Goal: Navigation & Orientation: Find specific page/section

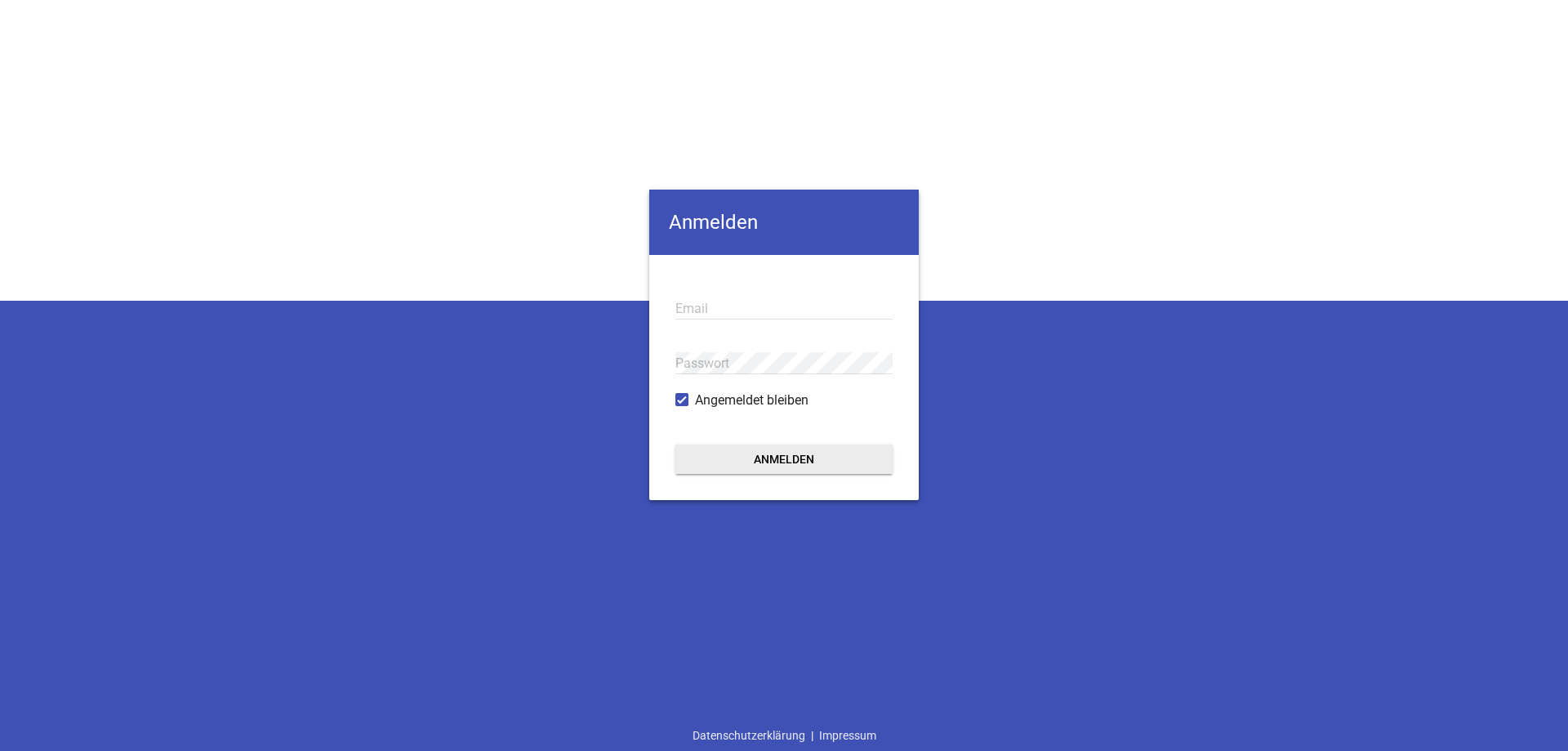
type input "[PERSON_NAME][EMAIL_ADDRESS][DOMAIN_NAME]"
click at [709, 467] on button "Anmelden" at bounding box center [784, 459] width 217 height 29
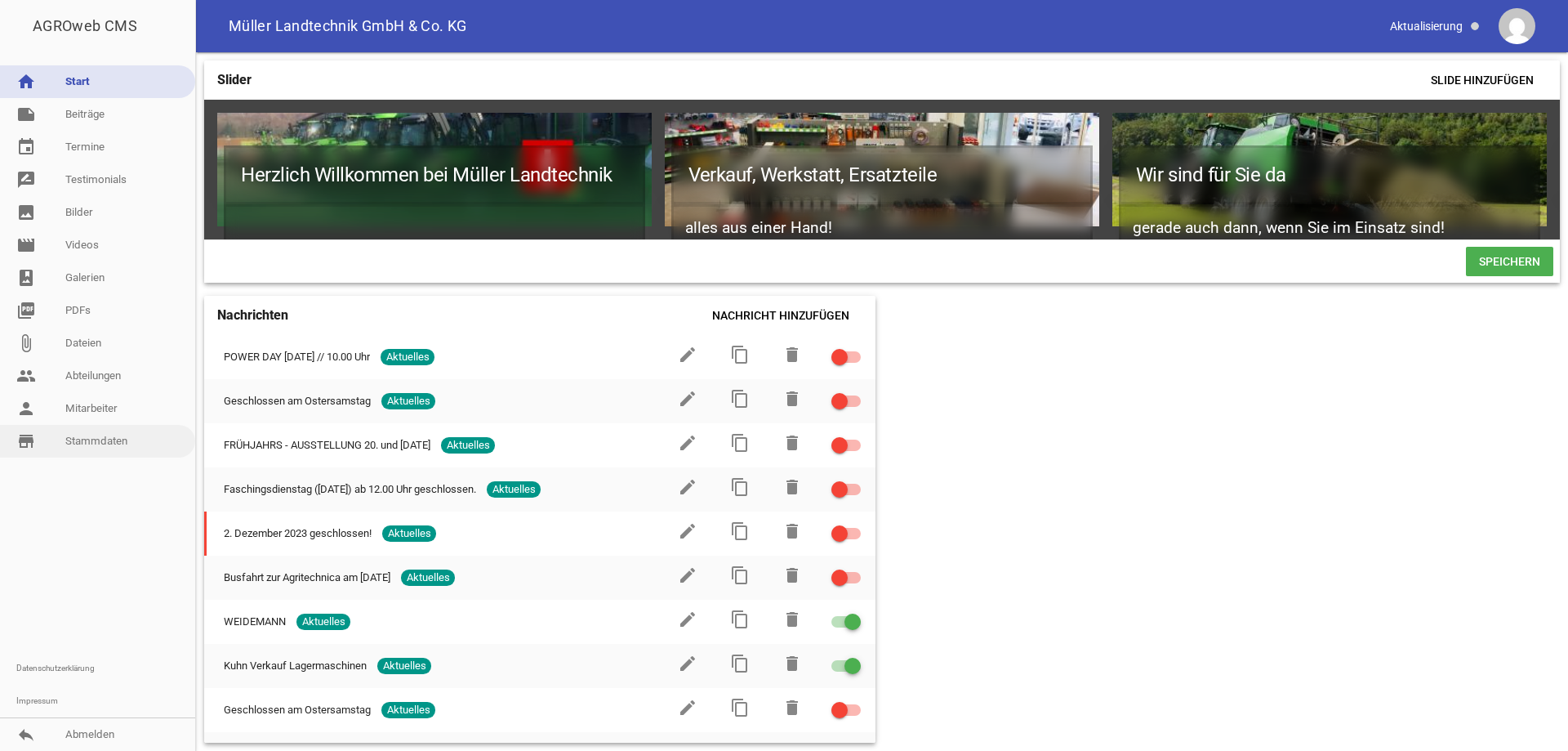
click at [88, 438] on link "store_mall_directory Stammdaten" at bounding box center [97, 441] width 195 height 33
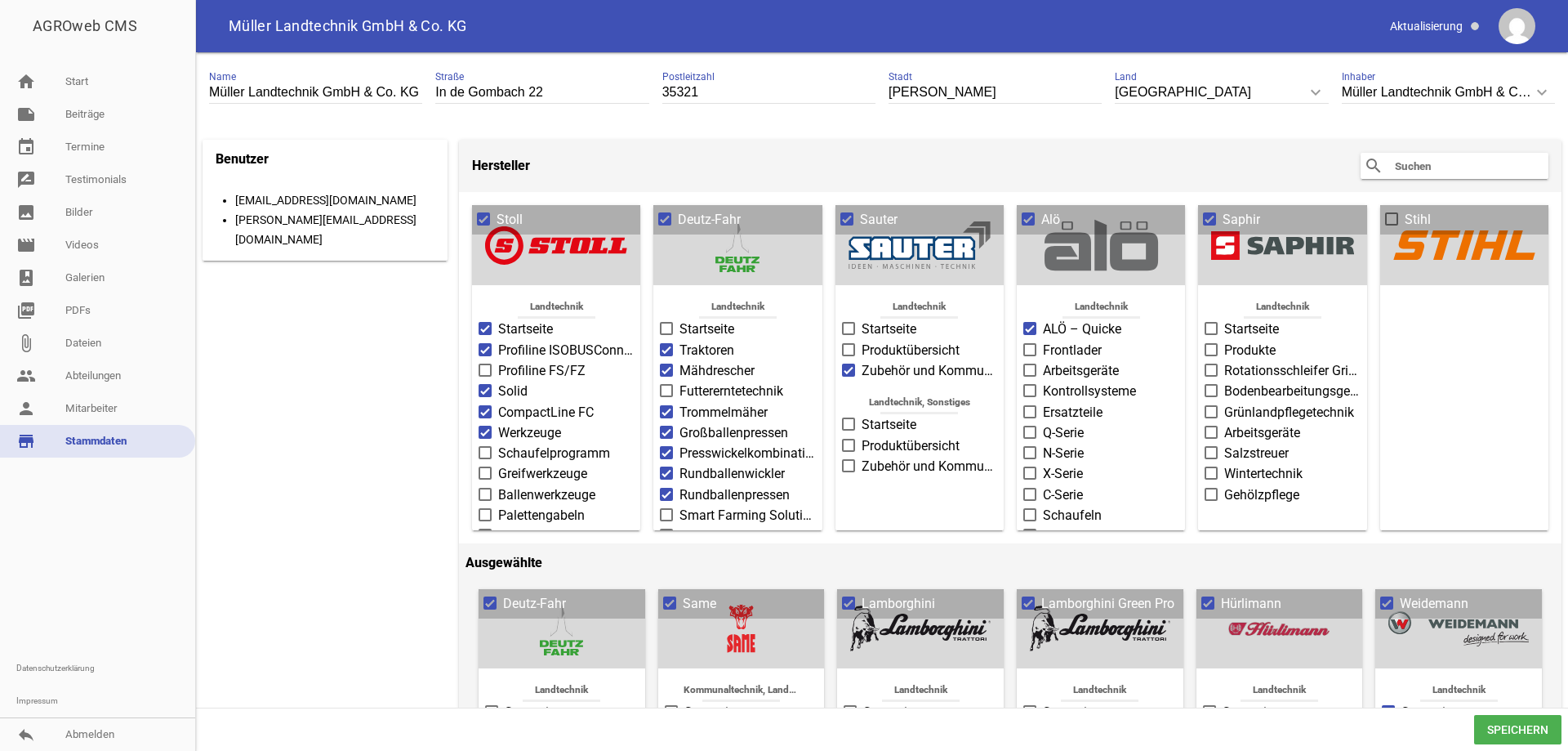
click at [1533, 87] on icon "keyboard_arrow_down" at bounding box center [1541, 92] width 26 height 26
click at [1533, 87] on input "Müller Landtechnik GmbH & Co. KG" at bounding box center [1448, 93] width 213 height 22
click at [1533, 87] on icon "keyboard_arrow_down" at bounding box center [1541, 92] width 26 height 26
click at [1533, 87] on input "Müller Landtechnik GmbH & Co. KG" at bounding box center [1448, 93] width 213 height 22
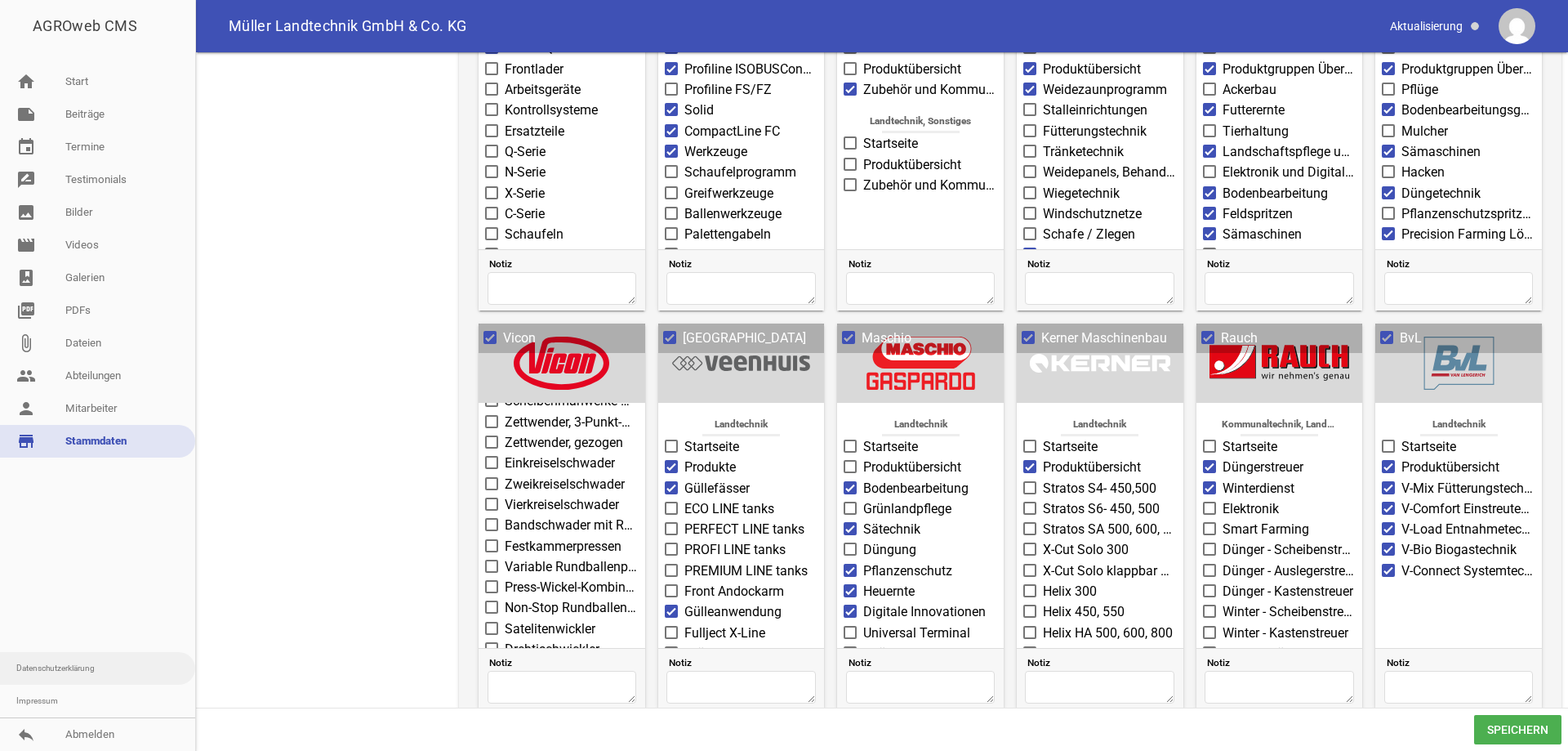
click at [69, 675] on link "Datenschutzerklärung" at bounding box center [97, 668] width 195 height 33
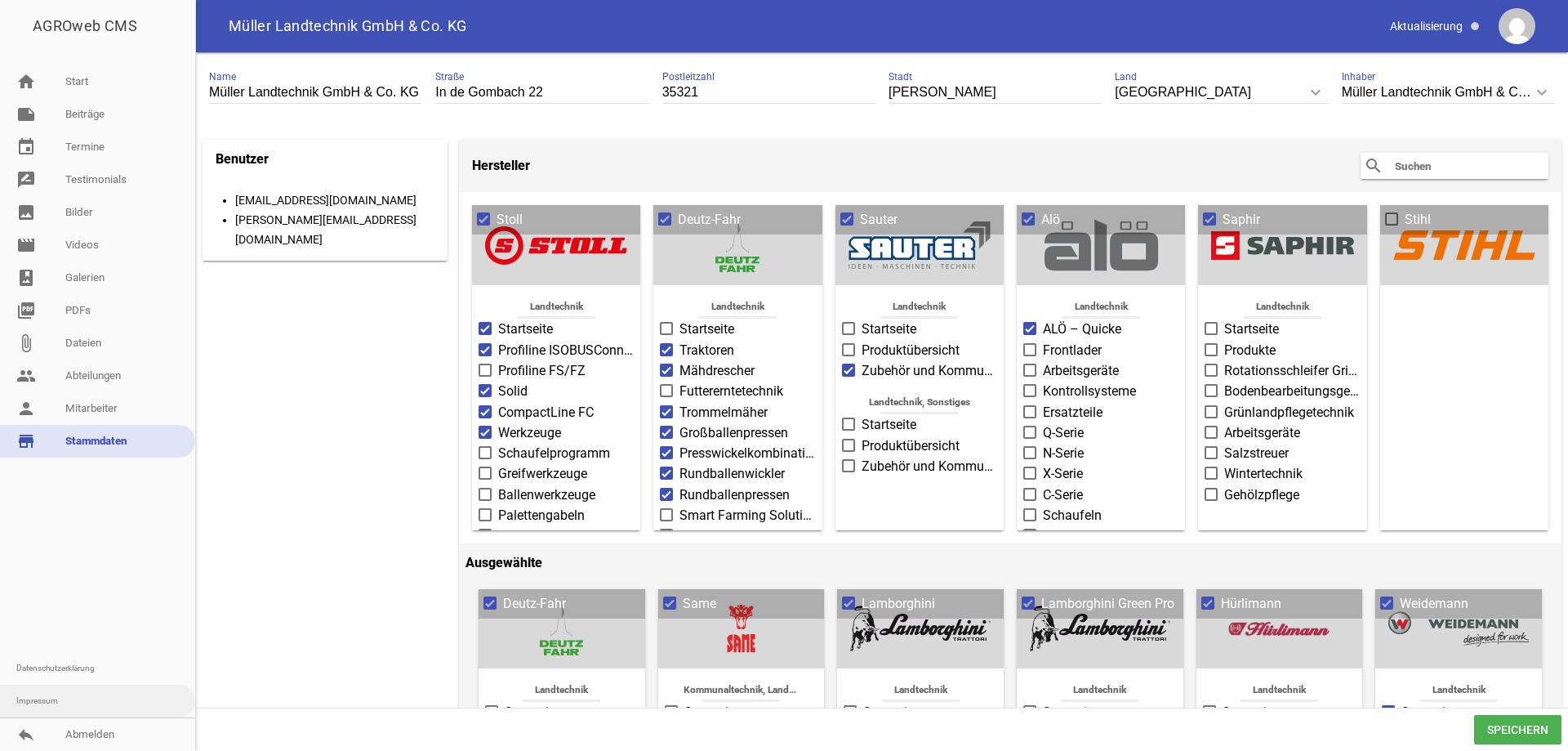
click at [46, 707] on link "Impressum" at bounding box center [97, 701] width 195 height 33
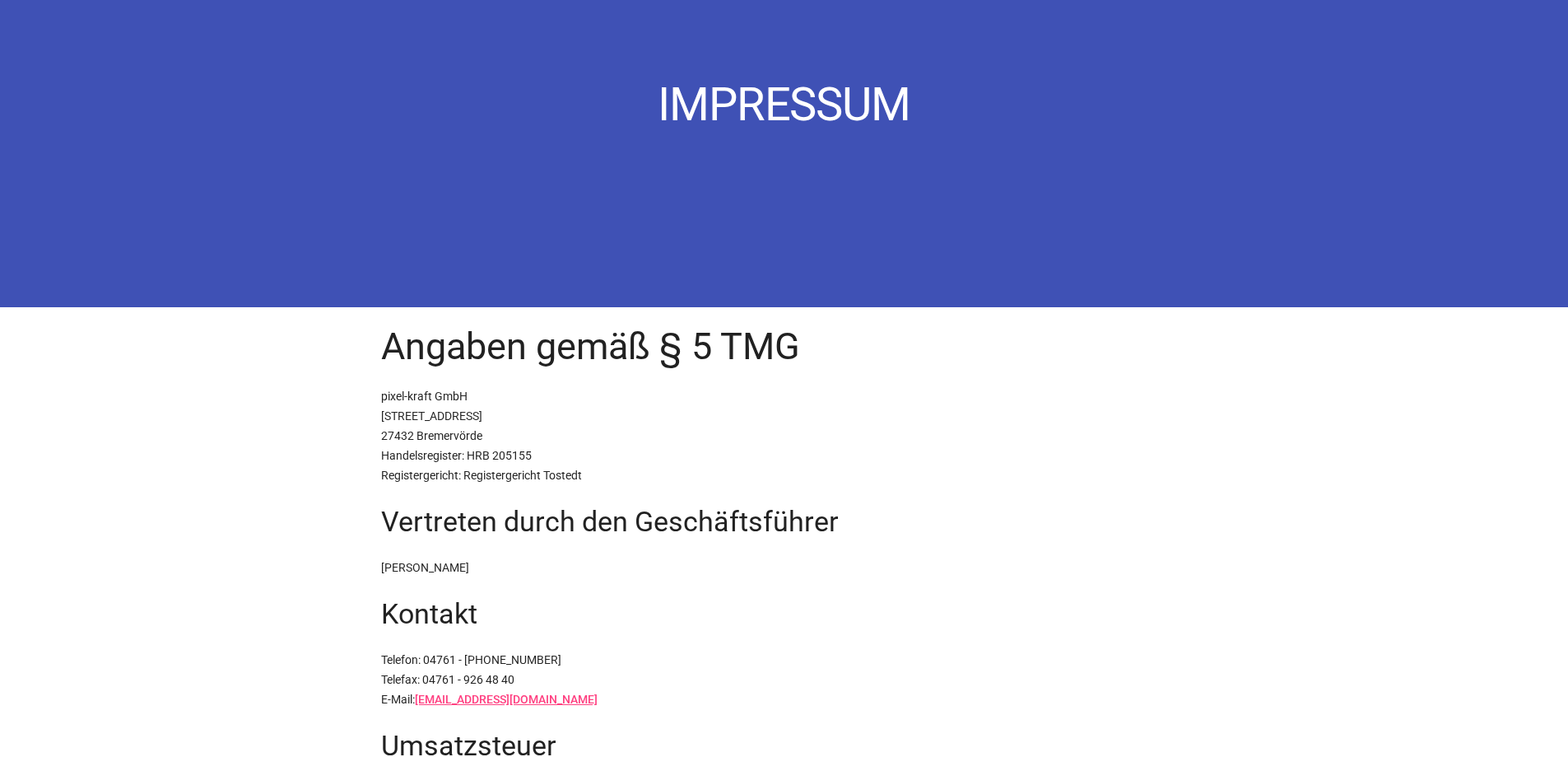
scroll to position [83, 0]
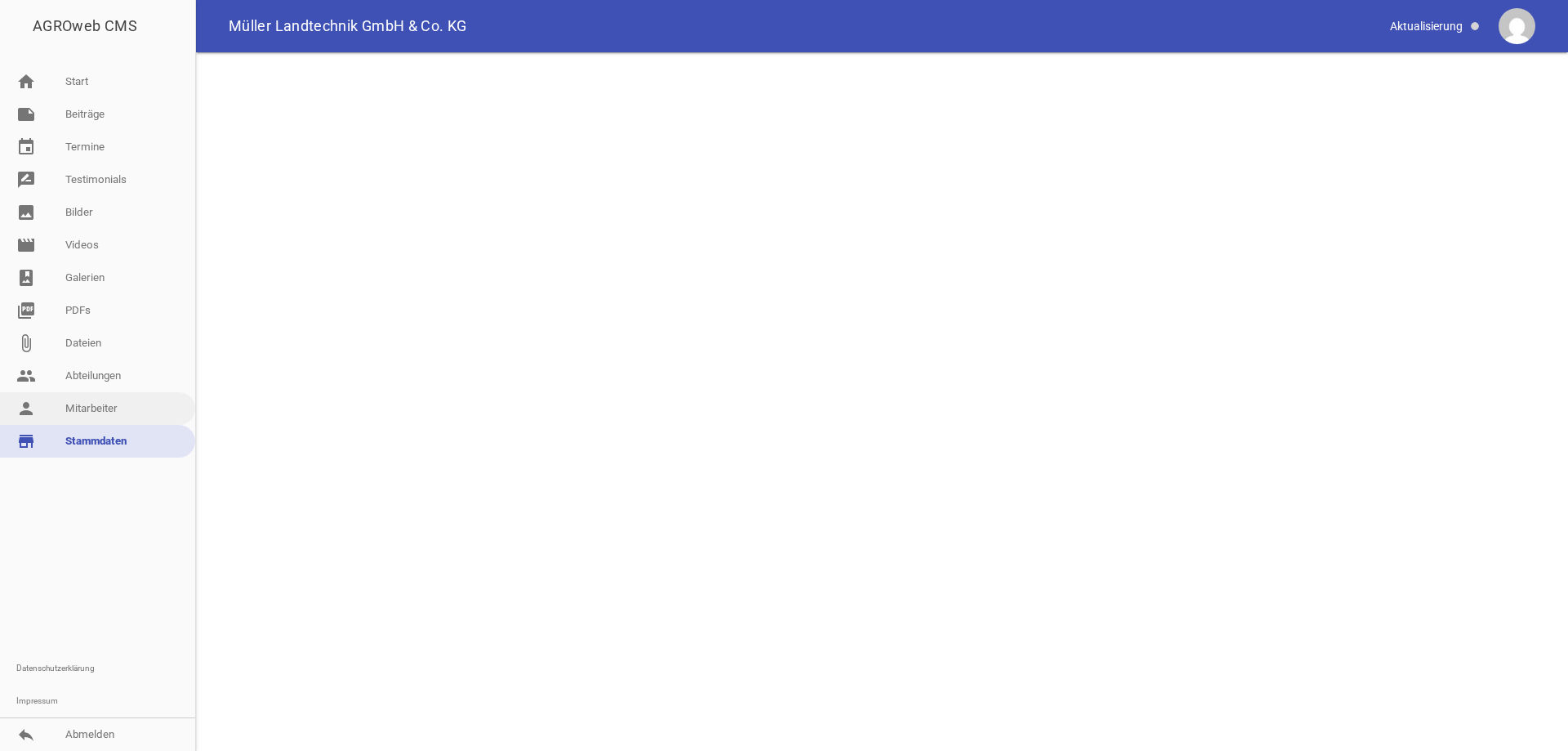
click at [115, 422] on link "person Mitarbeiter" at bounding box center [97, 408] width 195 height 33
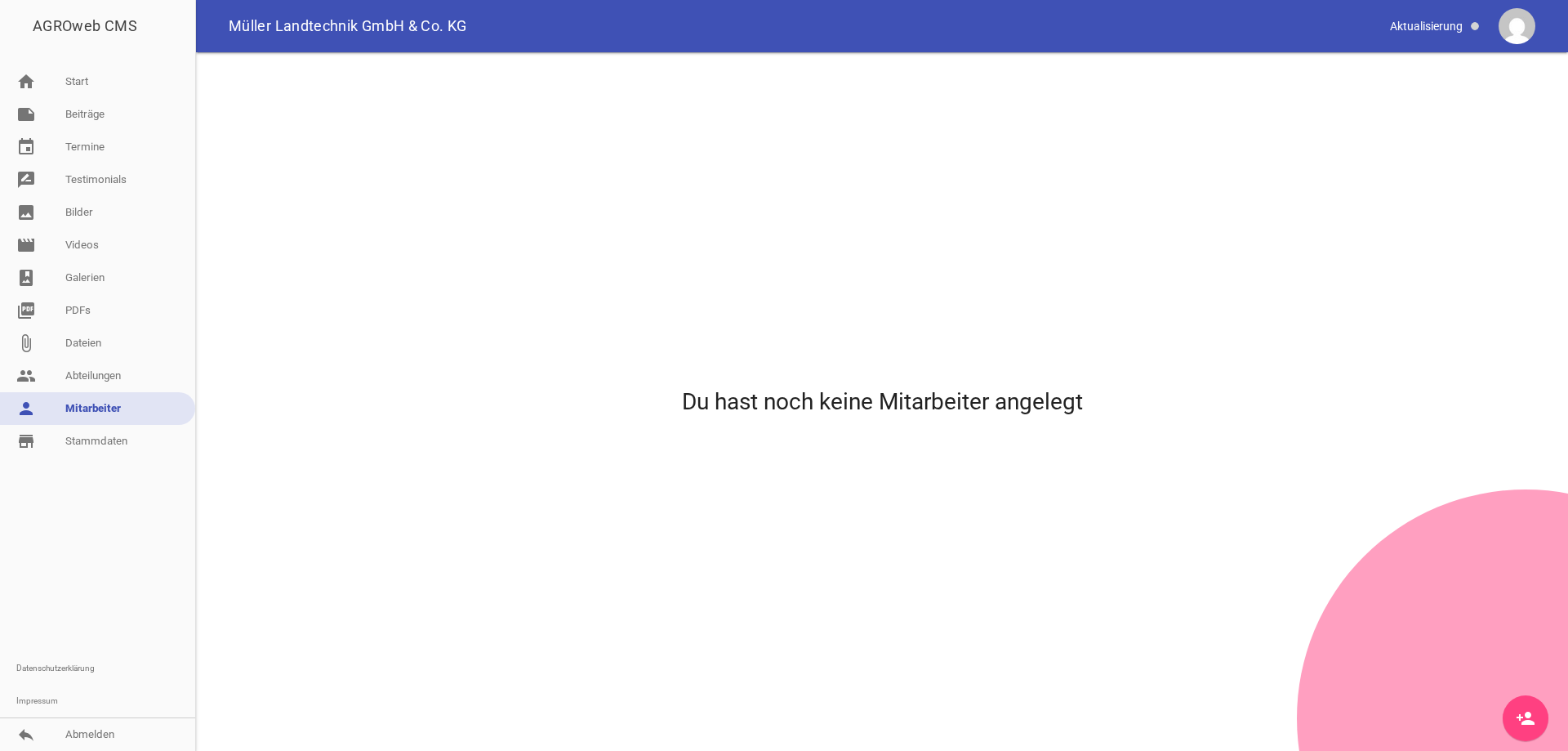
click at [117, 409] on link "person Mitarbeiter" at bounding box center [97, 408] width 195 height 33
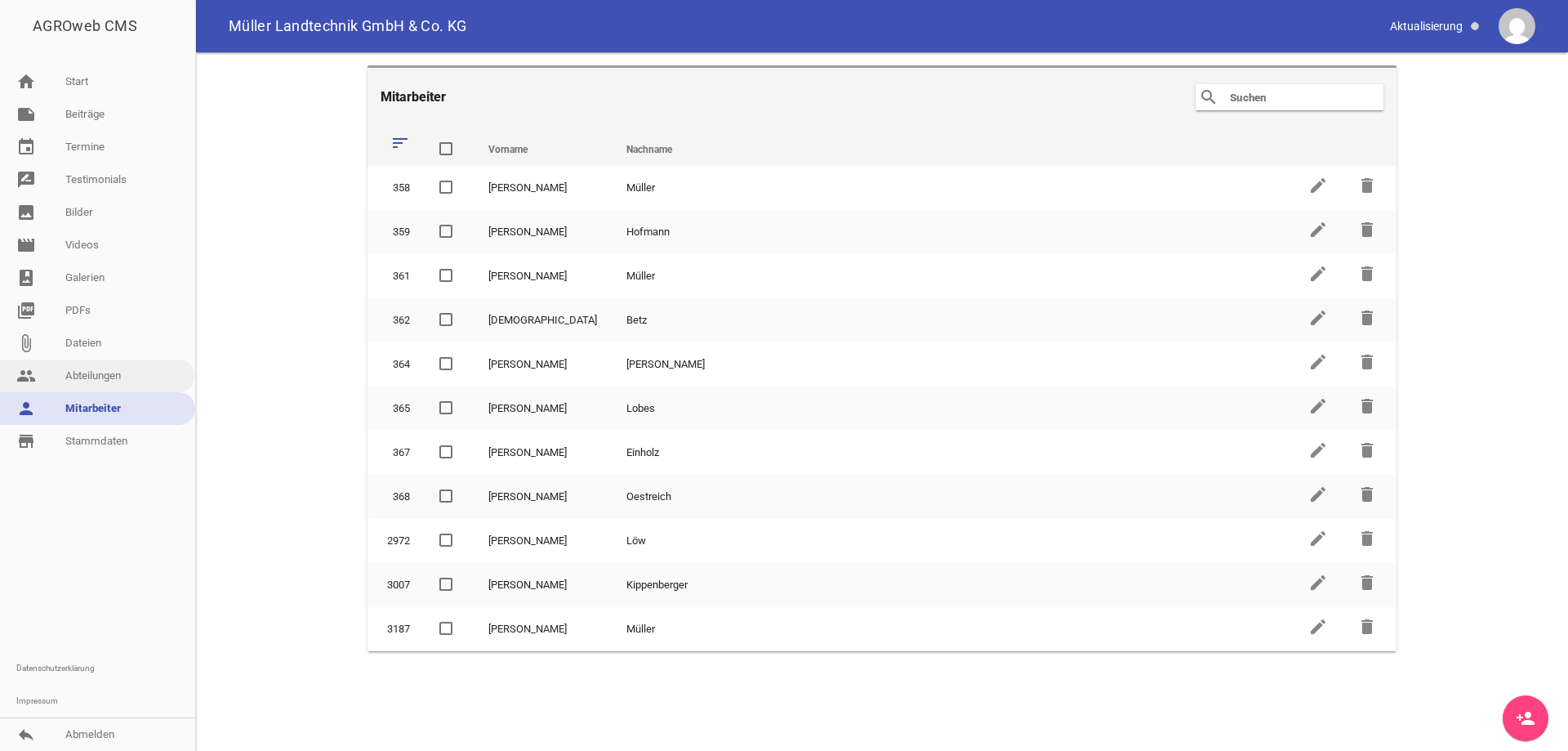
click at [101, 367] on link "people Abteilungen" at bounding box center [97, 376] width 195 height 33
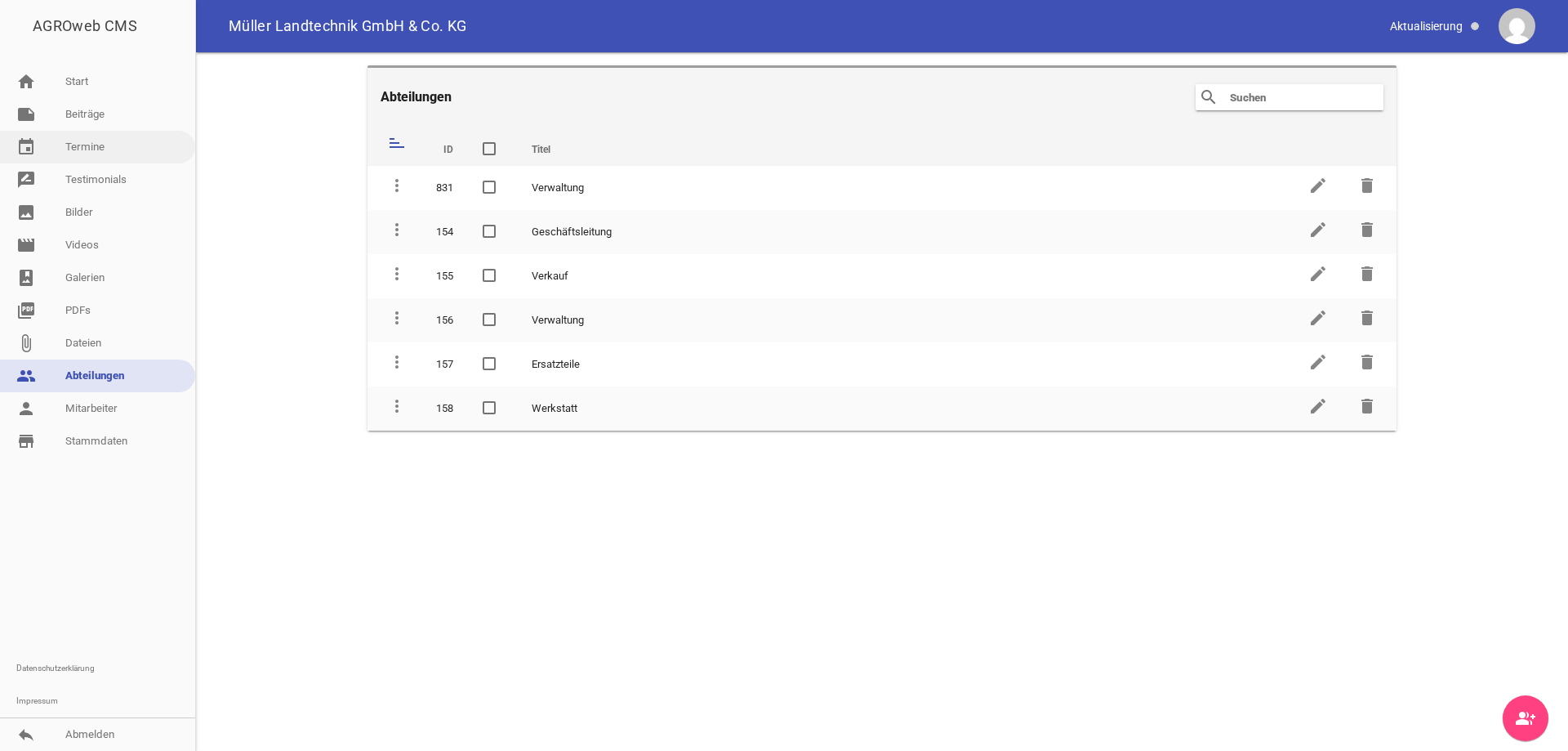
click at [110, 144] on link "event Termine" at bounding box center [97, 147] width 195 height 33
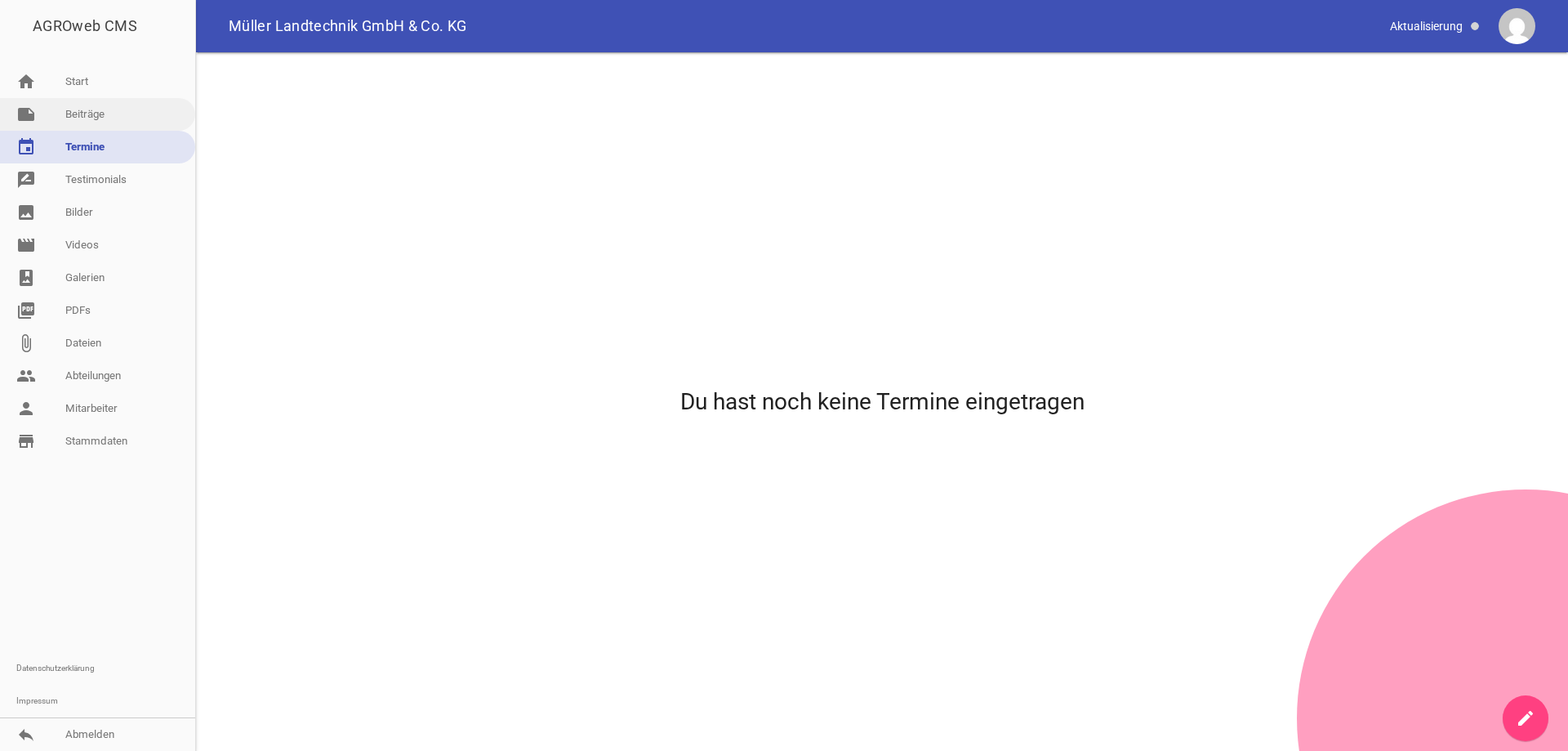
click at [56, 111] on link "note Beiträge" at bounding box center [97, 114] width 195 height 33
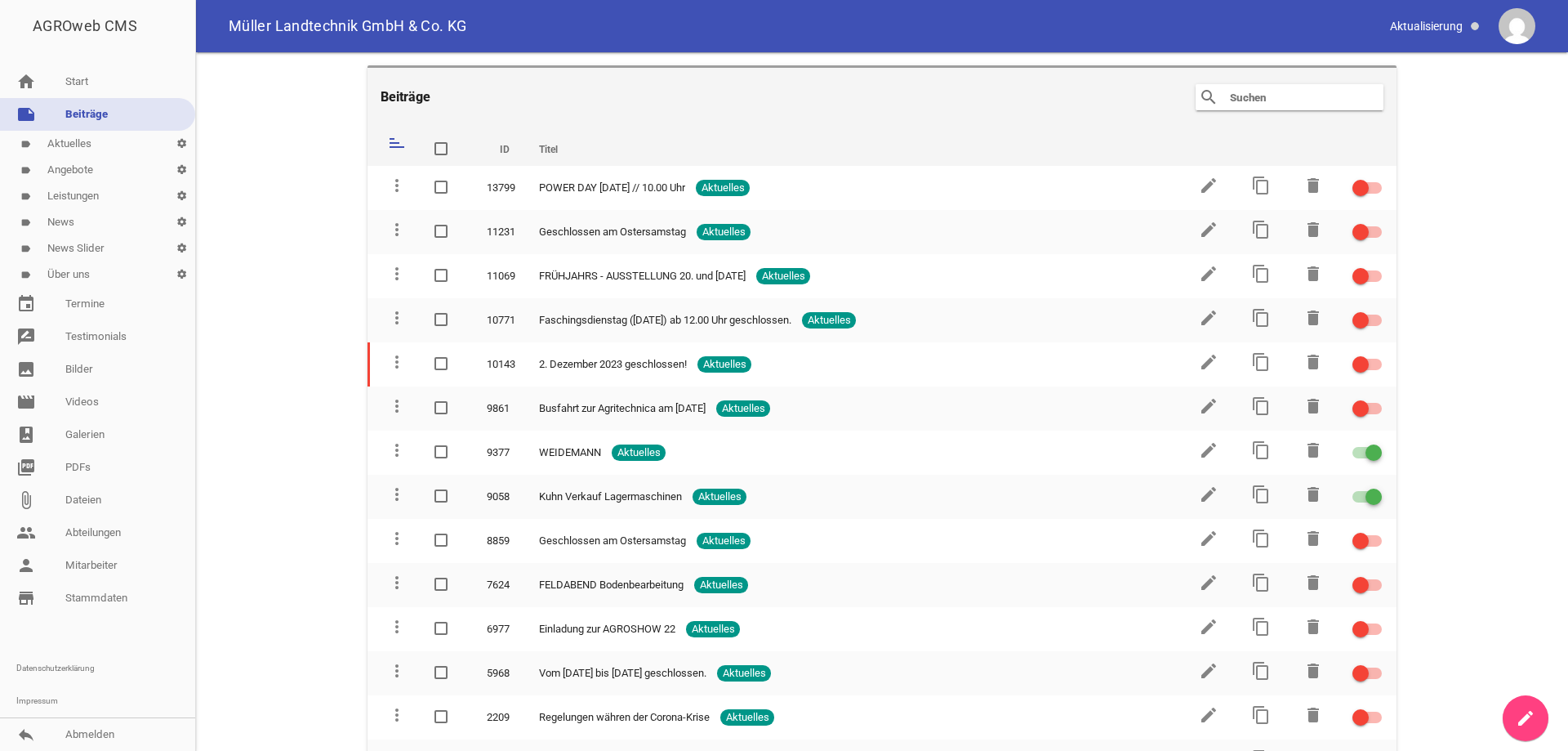
click at [94, 230] on link "label News settings" at bounding box center [97, 222] width 195 height 26
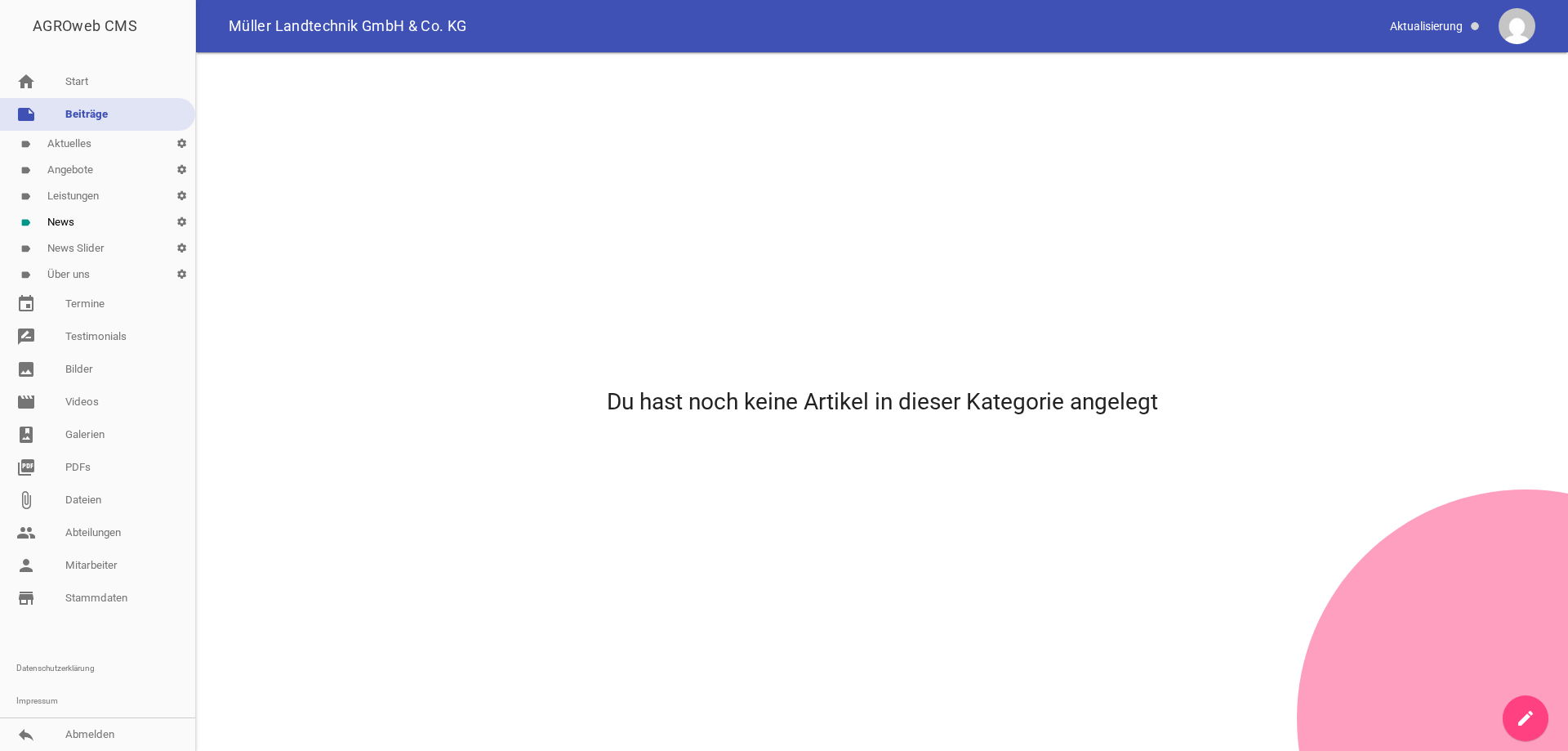
click at [95, 256] on link "label News Slider settings" at bounding box center [97, 248] width 195 height 26
click at [49, 250] on link "label News Slider settings" at bounding box center [97, 248] width 195 height 26
click at [56, 279] on link "label Über uns settings" at bounding box center [97, 273] width 195 height 26
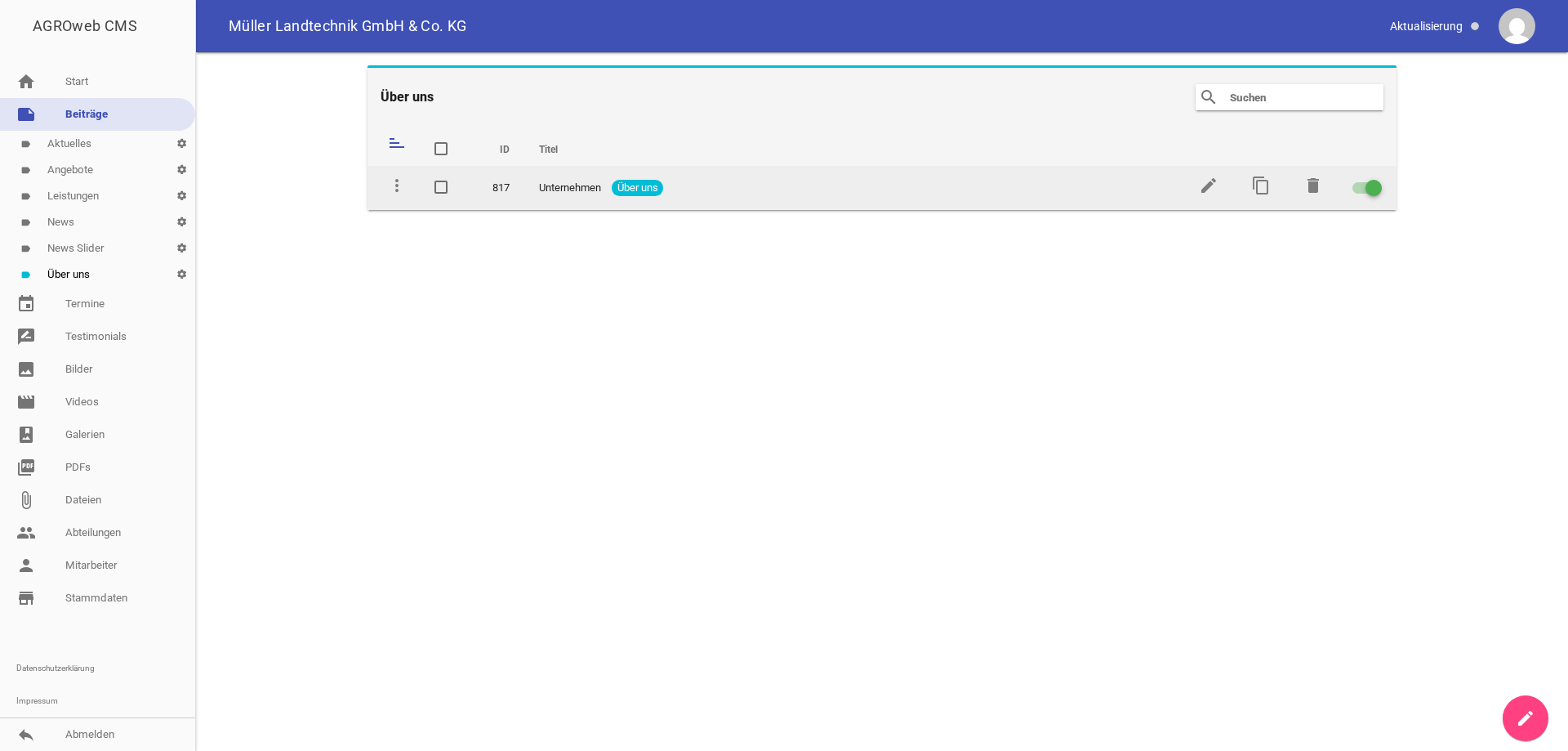
click at [651, 187] on span "Über uns" at bounding box center [638, 188] width 52 height 16
click at [586, 178] on td "Unternehmen Über uns" at bounding box center [852, 188] width 656 height 45
click at [1207, 185] on icon "edit" at bounding box center [1208, 185] width 20 height 20
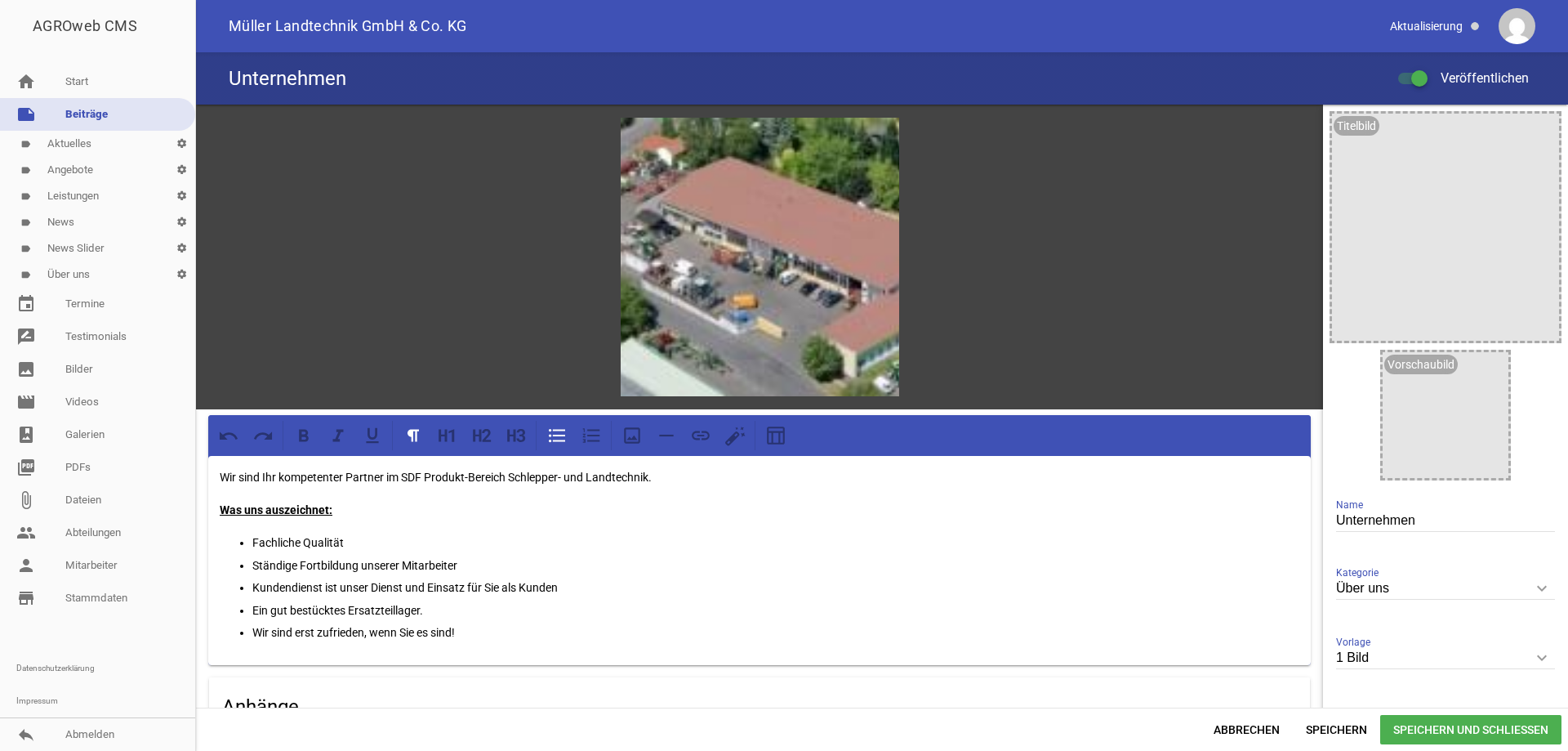
click at [82, 143] on link "label Aktuelles settings" at bounding box center [97, 143] width 195 height 26
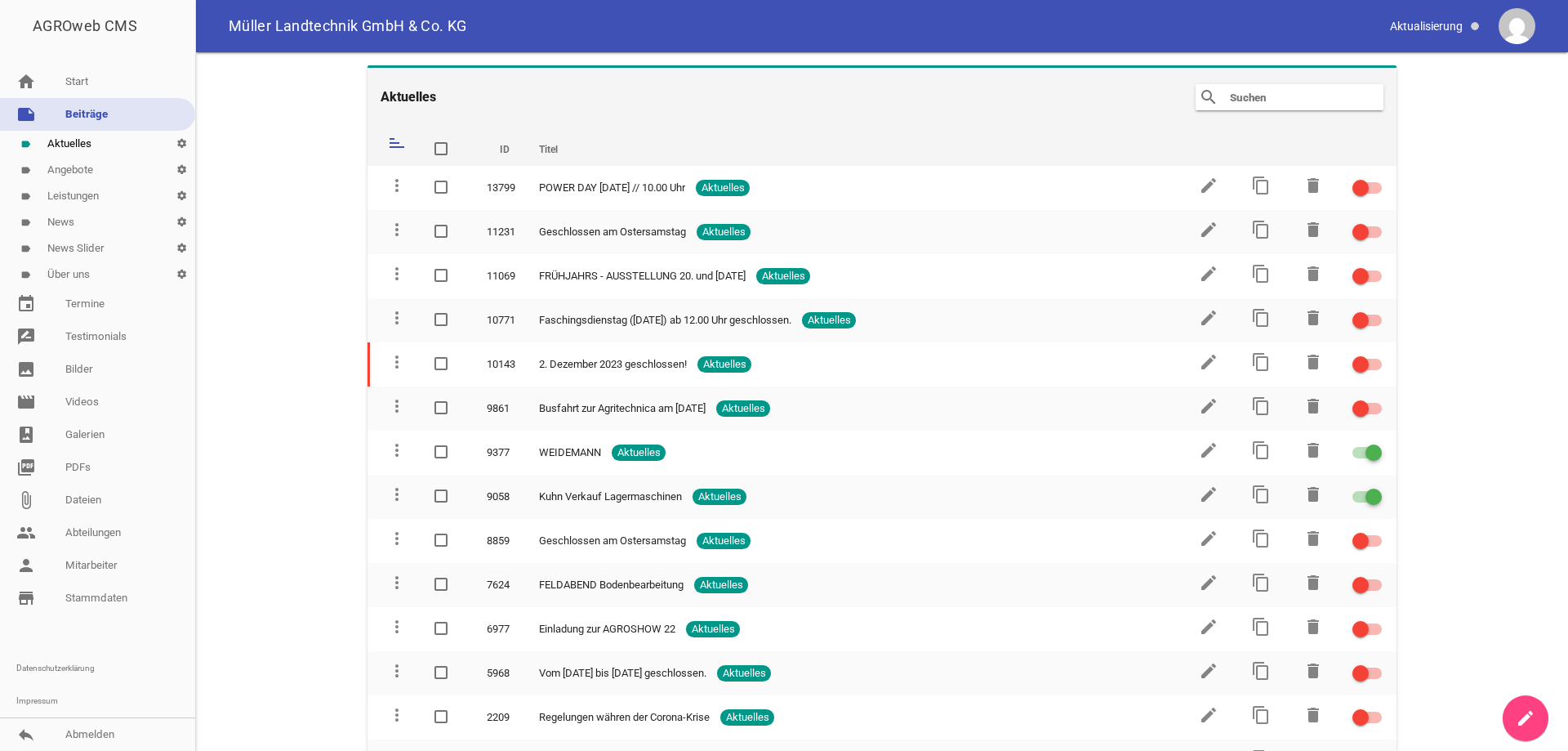
click at [63, 148] on link "label Aktuelles settings" at bounding box center [97, 143] width 195 height 26
click at [112, 561] on link "person Mitarbeiter" at bounding box center [97, 565] width 195 height 33
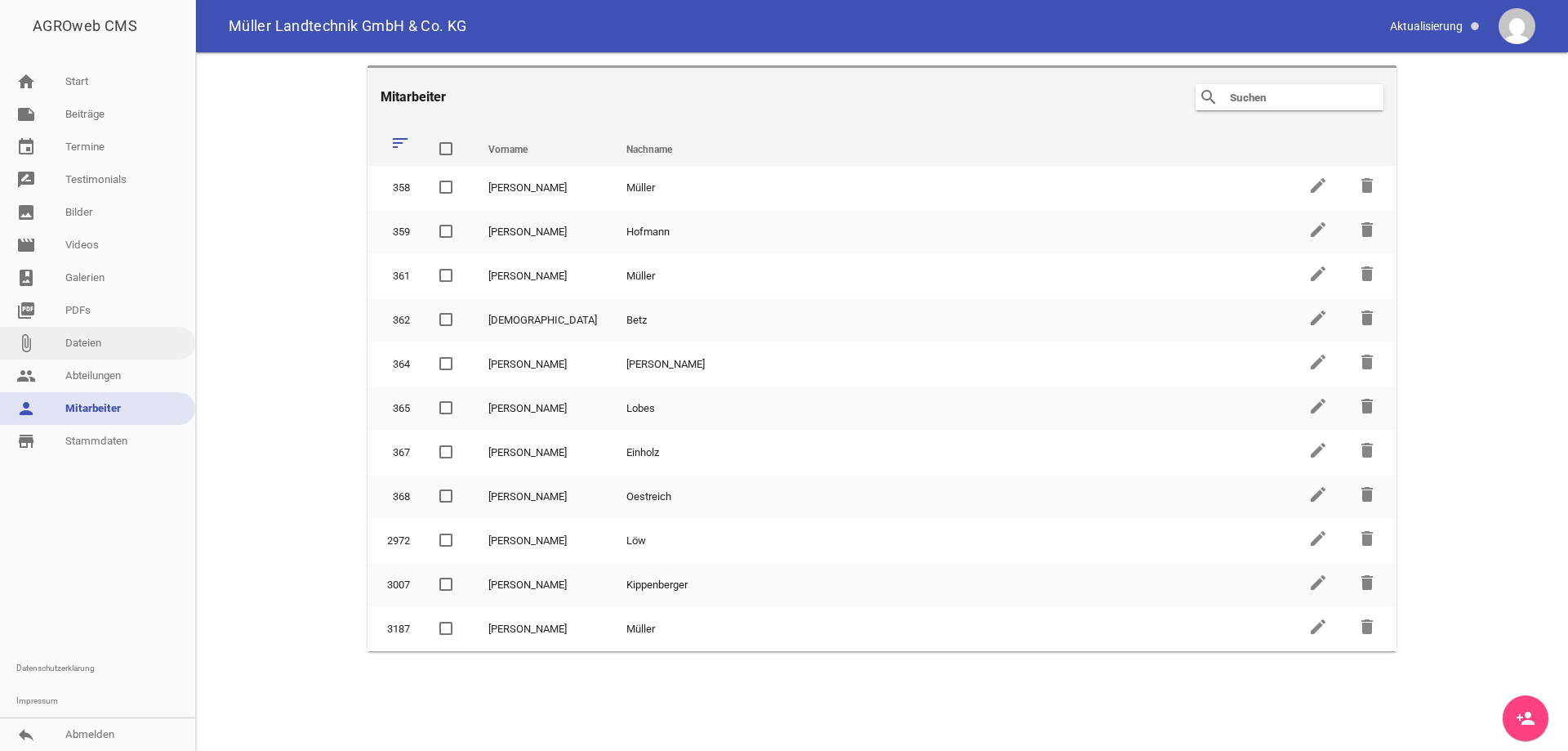
click at [81, 351] on link "attach_file Dateien" at bounding box center [97, 343] width 195 height 33
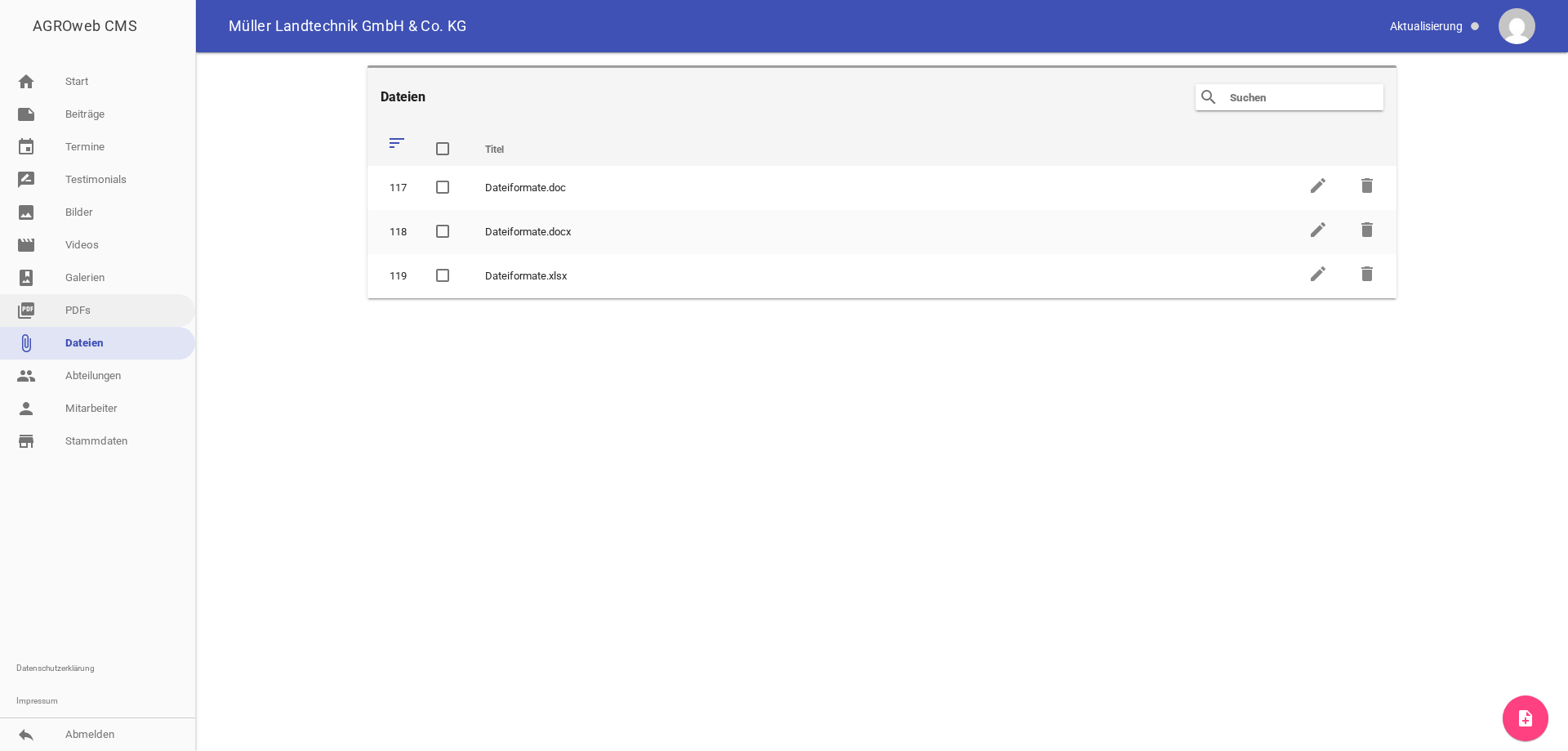
click at [66, 314] on link "picture_as_pdf PDFs" at bounding box center [97, 310] width 195 height 33
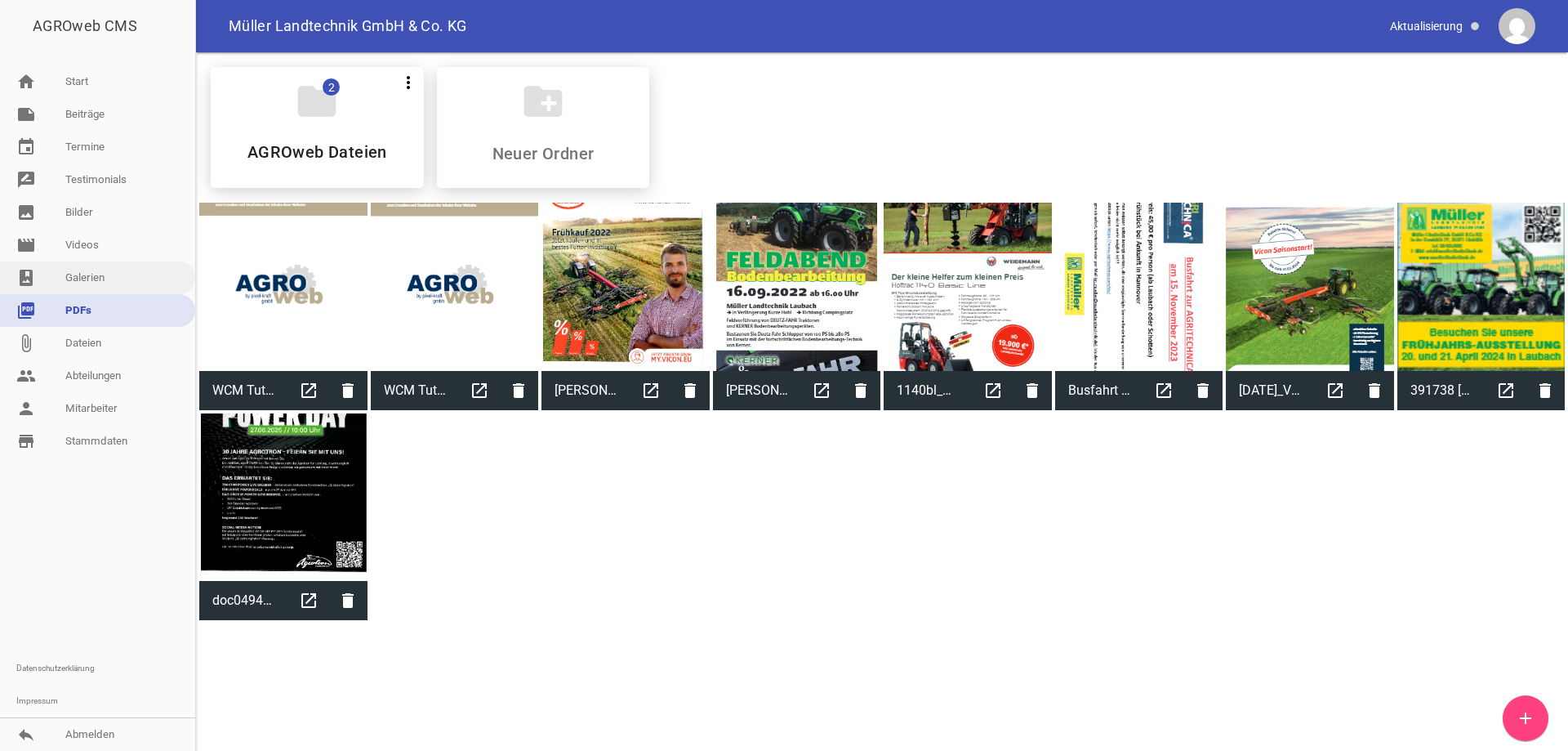
click at [104, 282] on link "photo_album Galerien" at bounding box center [97, 277] width 195 height 33
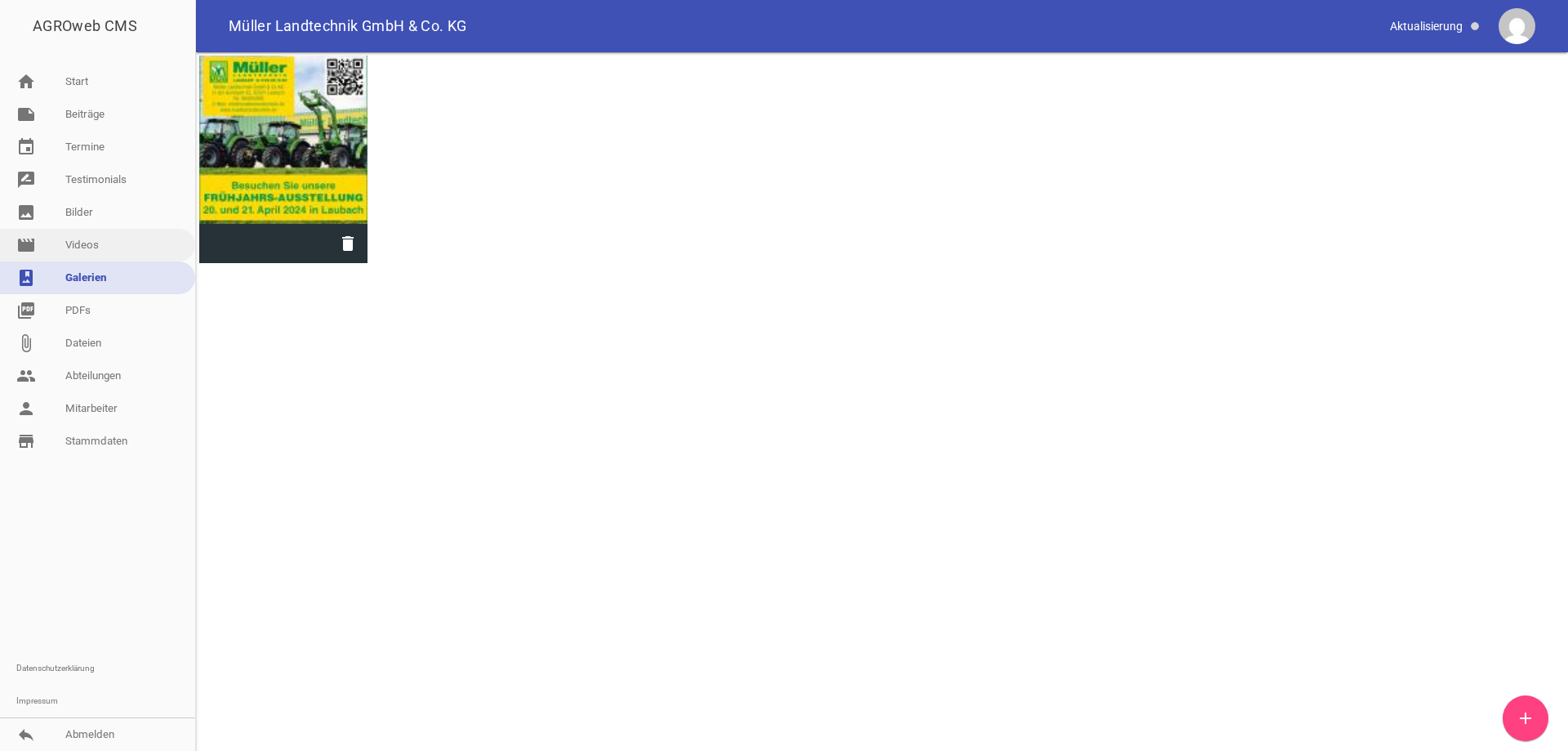
click at [71, 242] on link "movie Videos" at bounding box center [97, 245] width 195 height 33
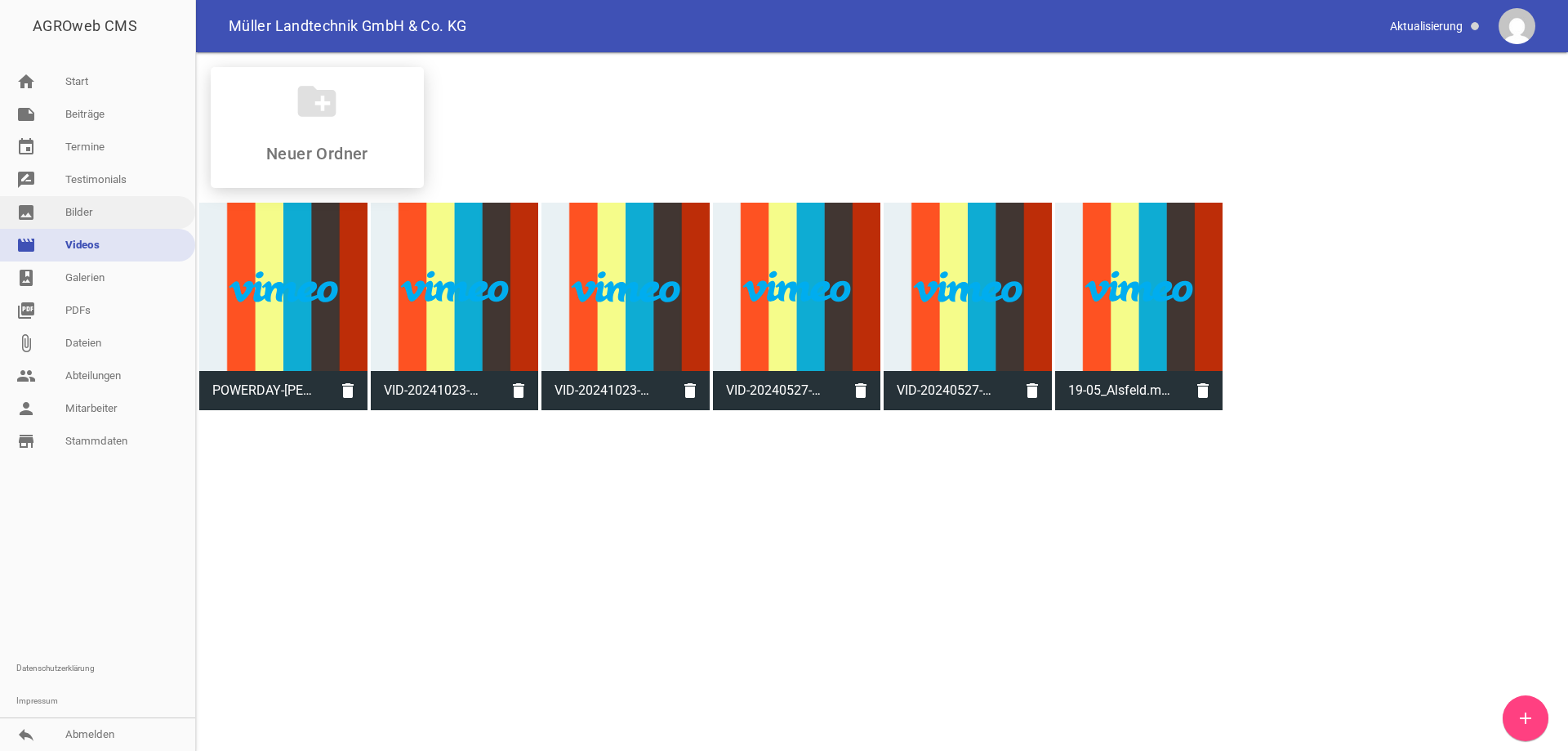
click at [92, 219] on link "image Bilder" at bounding box center [97, 212] width 195 height 33
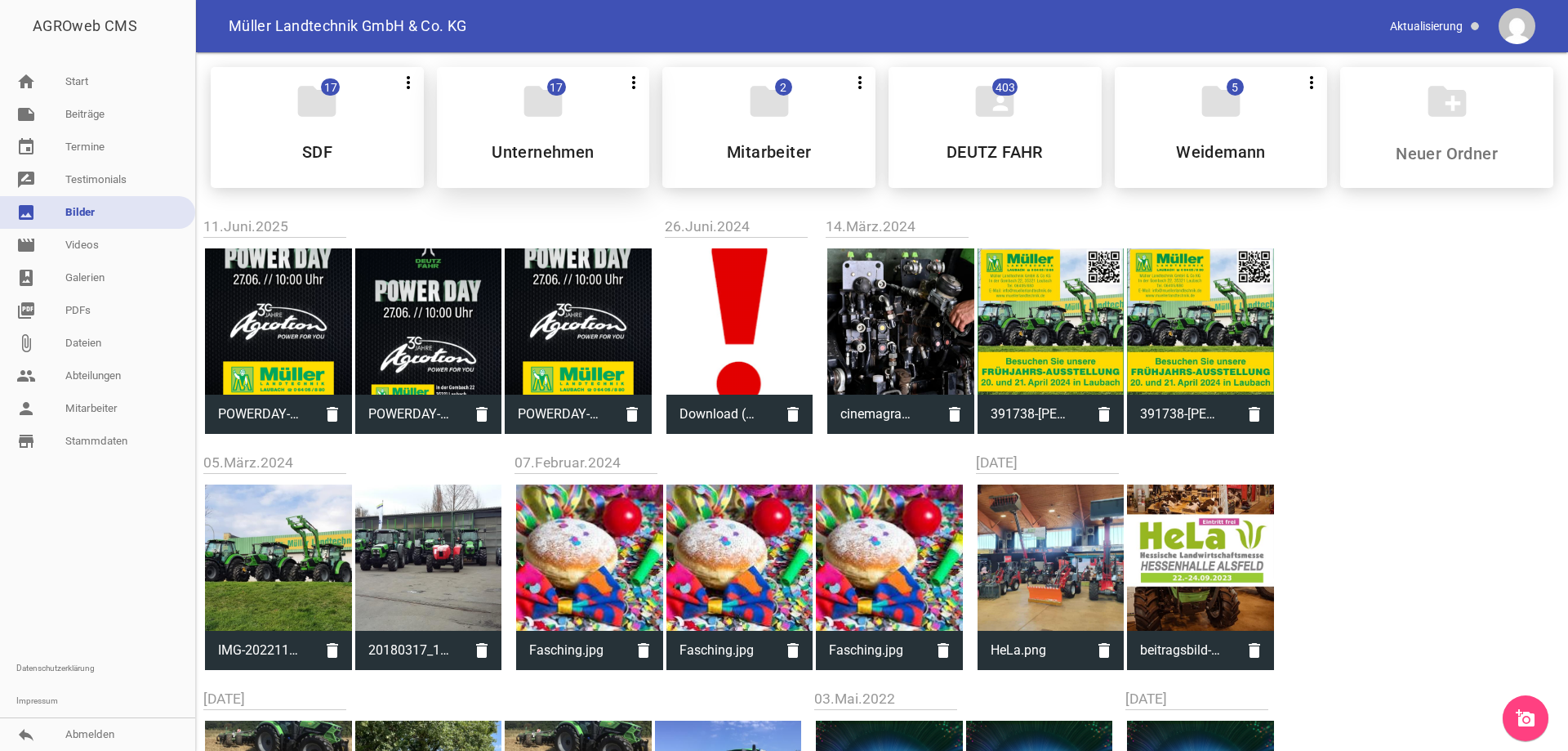
click at [477, 115] on div "folder 17 more_vert Teilen Bearbeiten Löschen Unternehmen" at bounding box center [543, 127] width 213 height 121
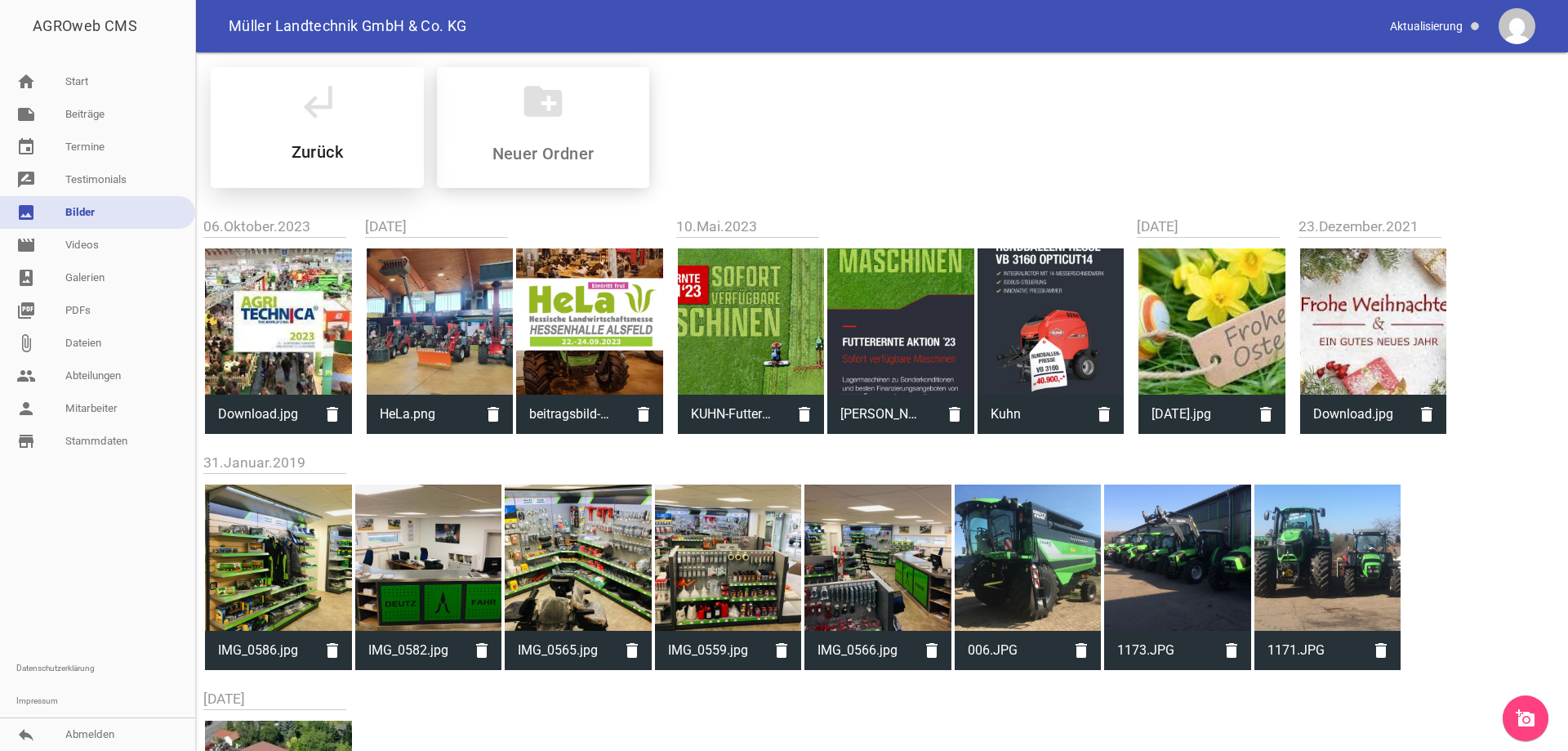
click at [316, 124] on div "subdirectory_arrow_left Zurück" at bounding box center [317, 127] width 213 height 121
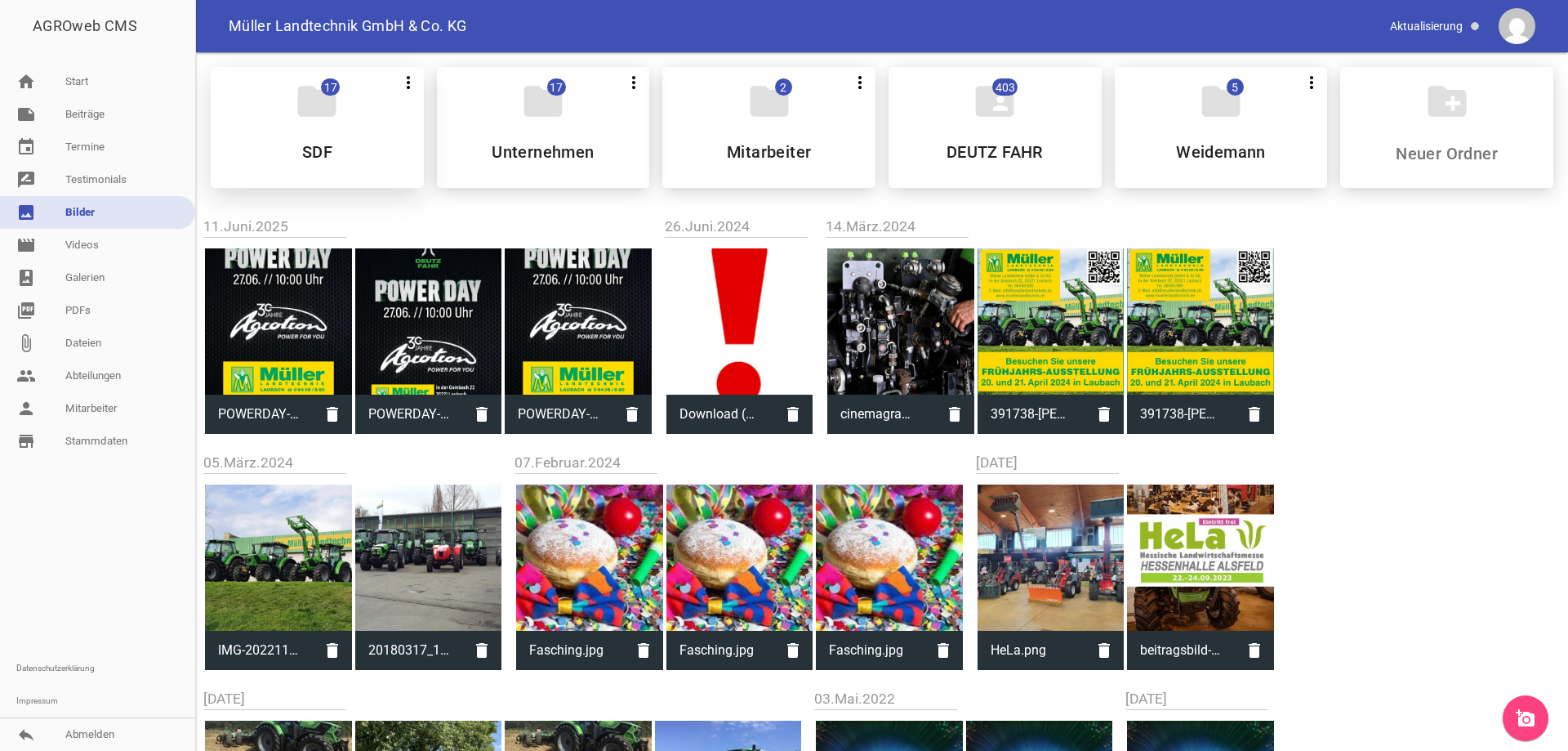
click at [304, 112] on icon "folder" at bounding box center [316, 101] width 45 height 45
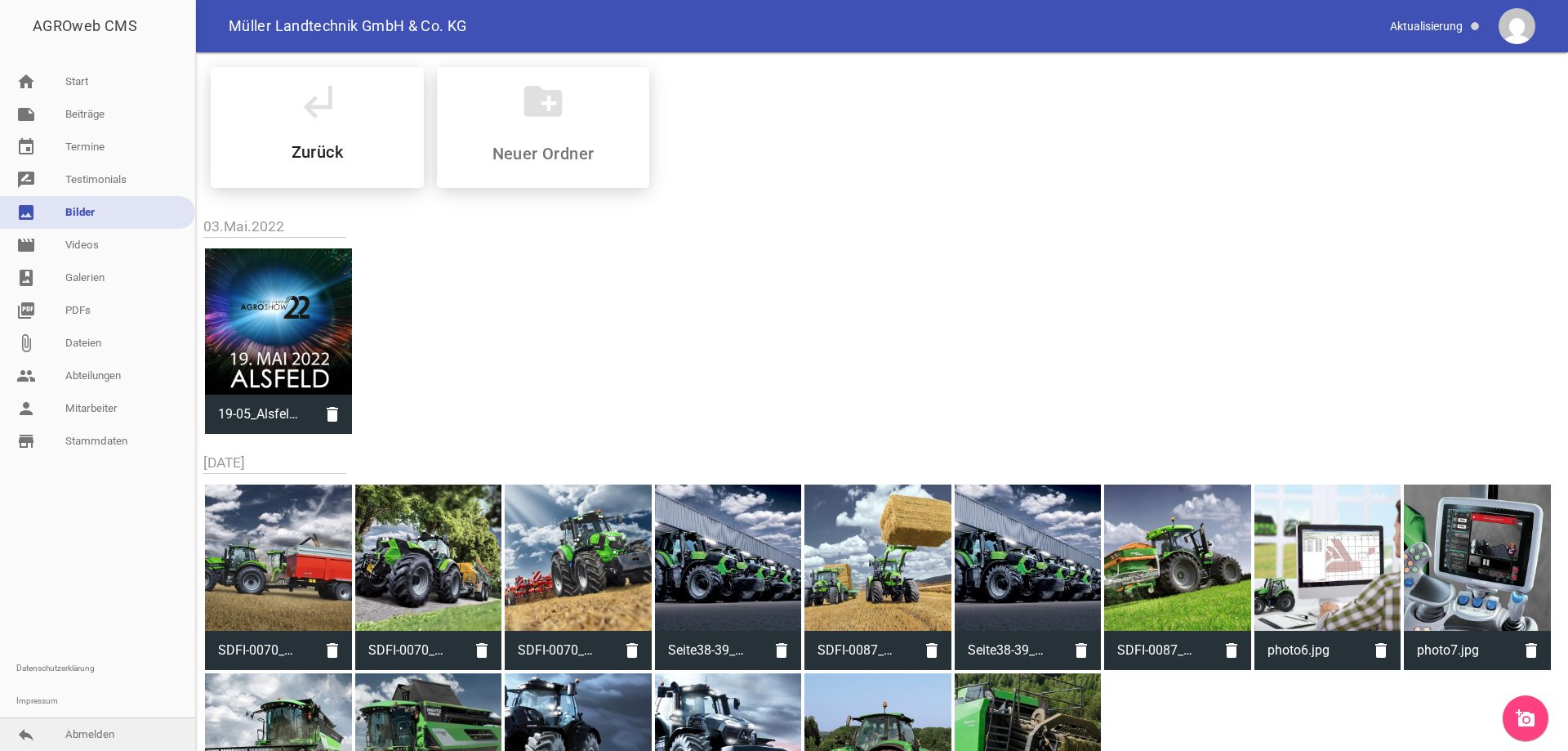
click at [79, 741] on link "reply Abmelden" at bounding box center [97, 734] width 195 height 33
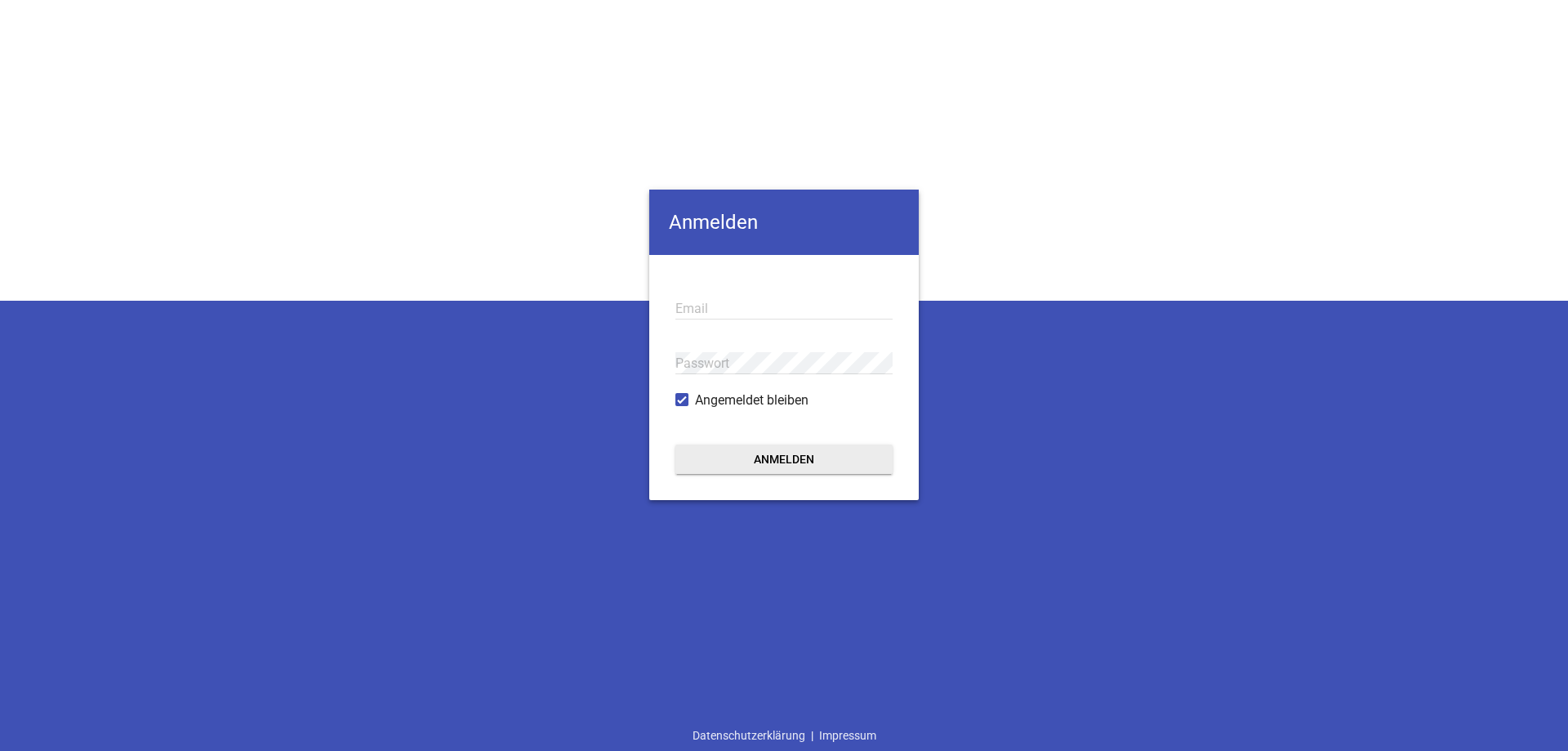
type input "[PERSON_NAME][EMAIL_ADDRESS][DOMAIN_NAME]"
